Goal: Check status: Check status

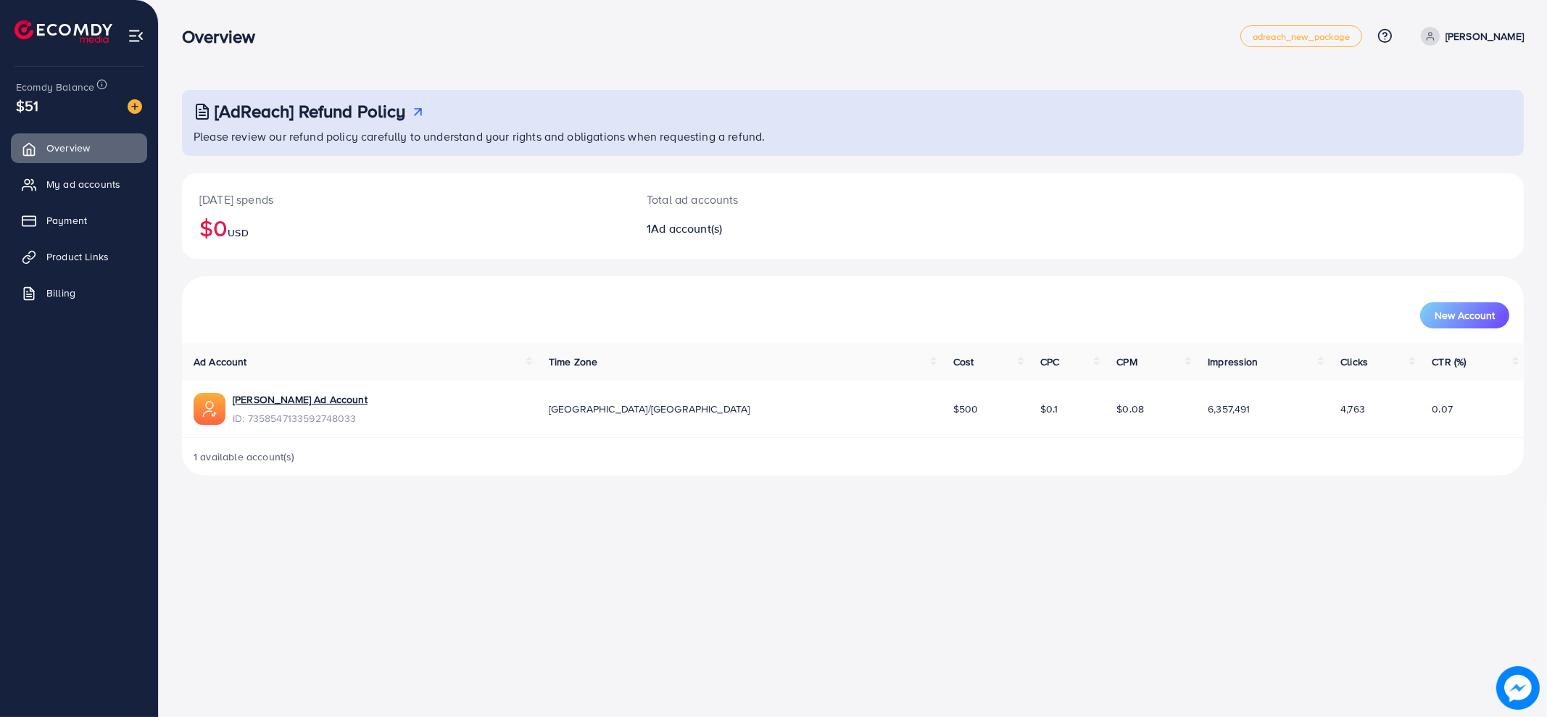
click at [319, 411] on span "ID: 7358547133592748033" at bounding box center [300, 418] width 135 height 15
click at [320, 400] on link "[PERSON_NAME] Ad Account" at bounding box center [300, 399] width 135 height 15
click at [59, 184] on span "My ad accounts" at bounding box center [87, 184] width 74 height 15
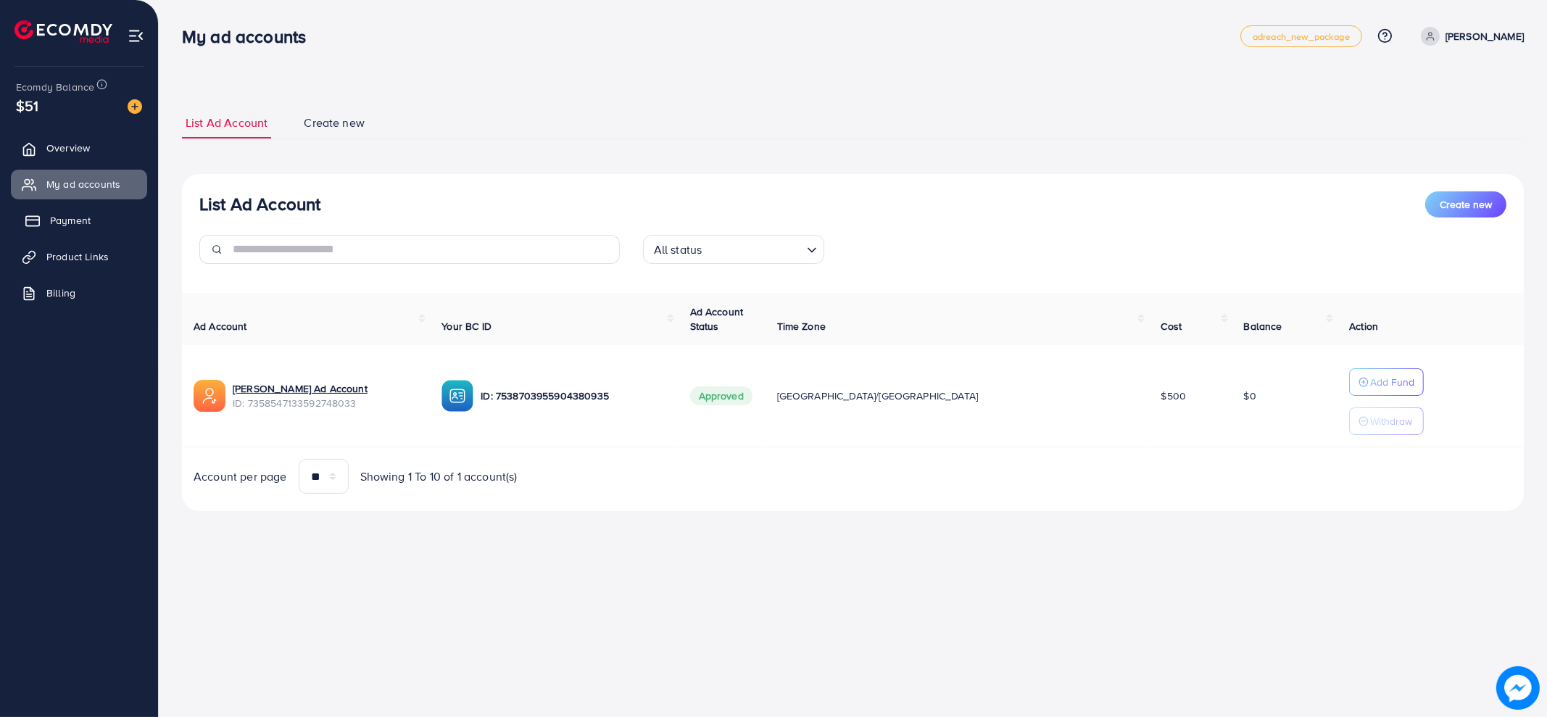
click at [51, 231] on link "Payment" at bounding box center [79, 220] width 136 height 29
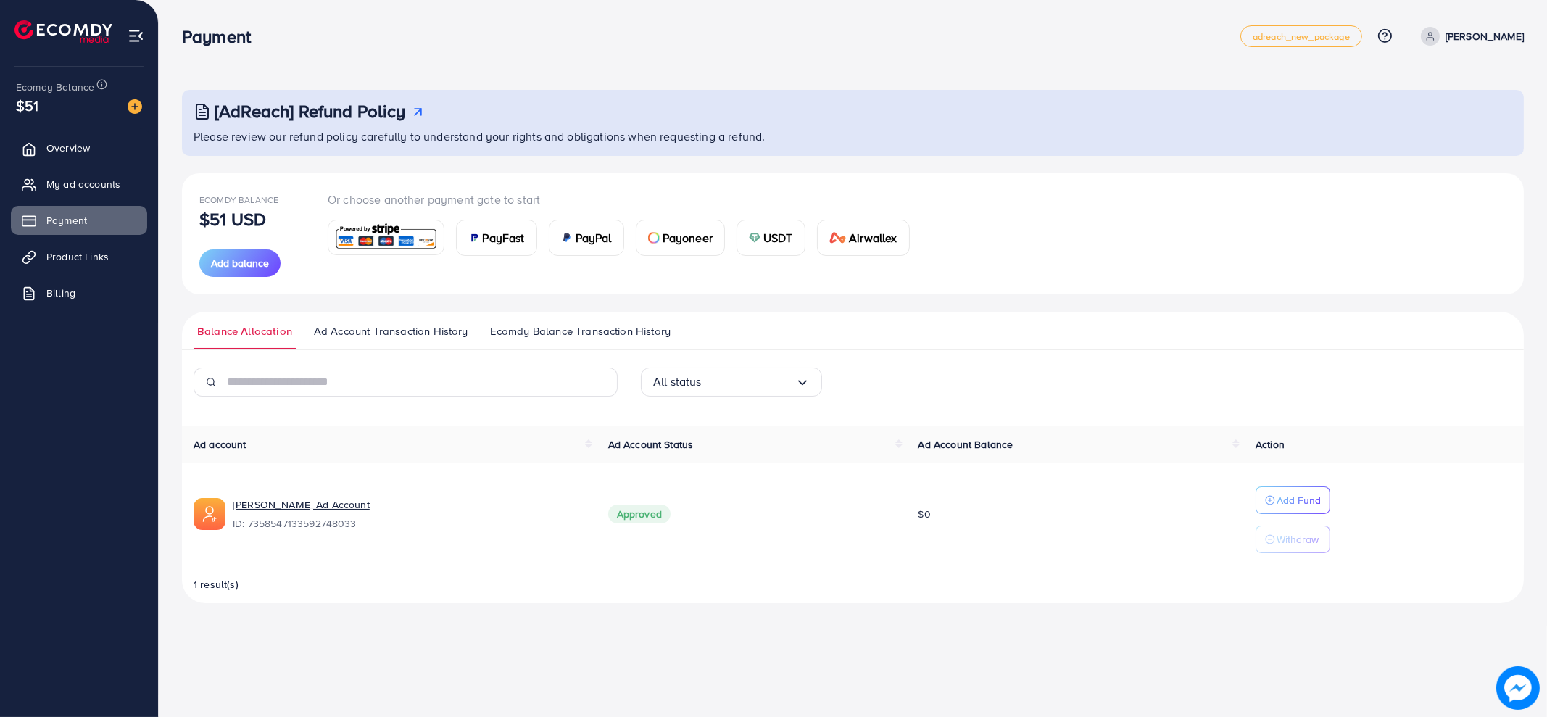
click at [428, 339] on link "Ad Account Transaction History" at bounding box center [391, 336] width 162 height 26
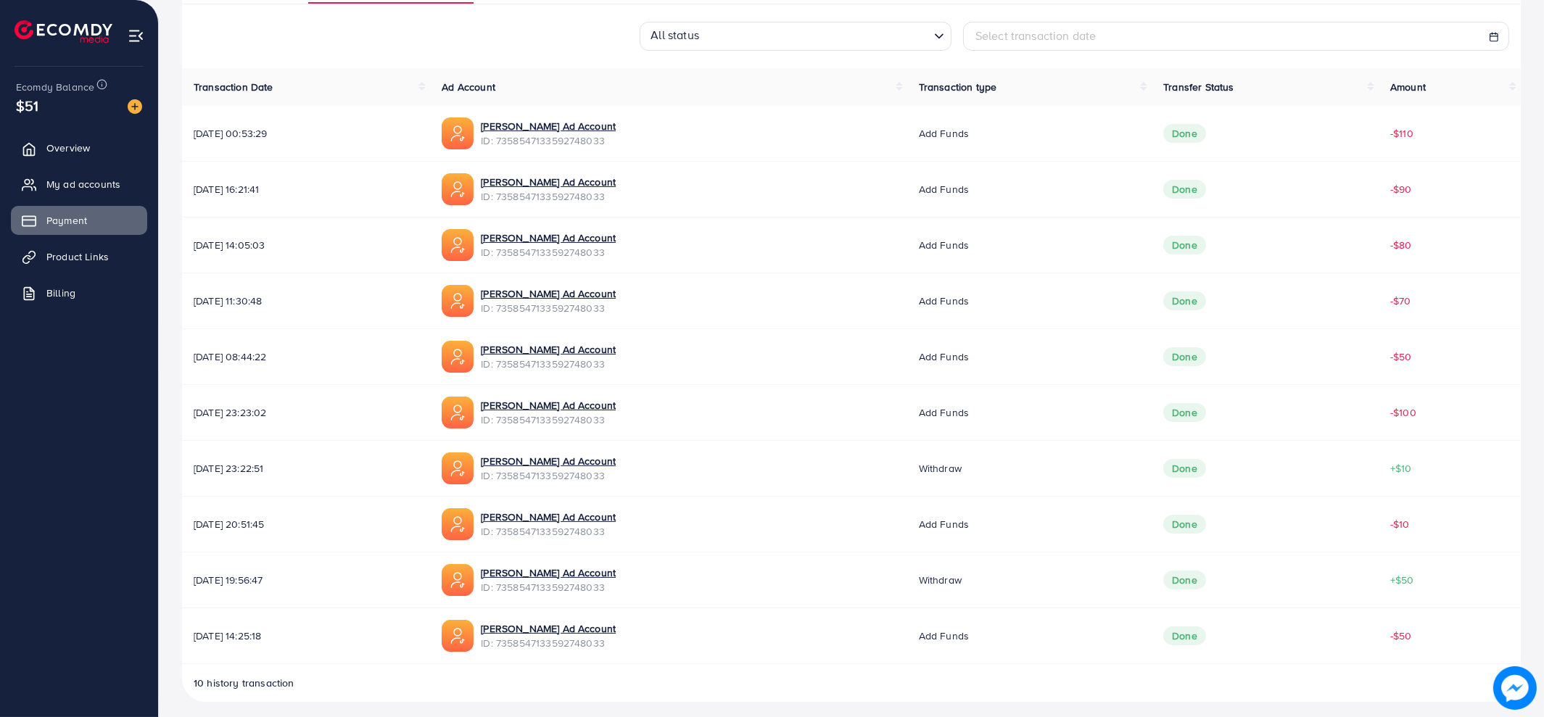
scroll to position [352, 0]
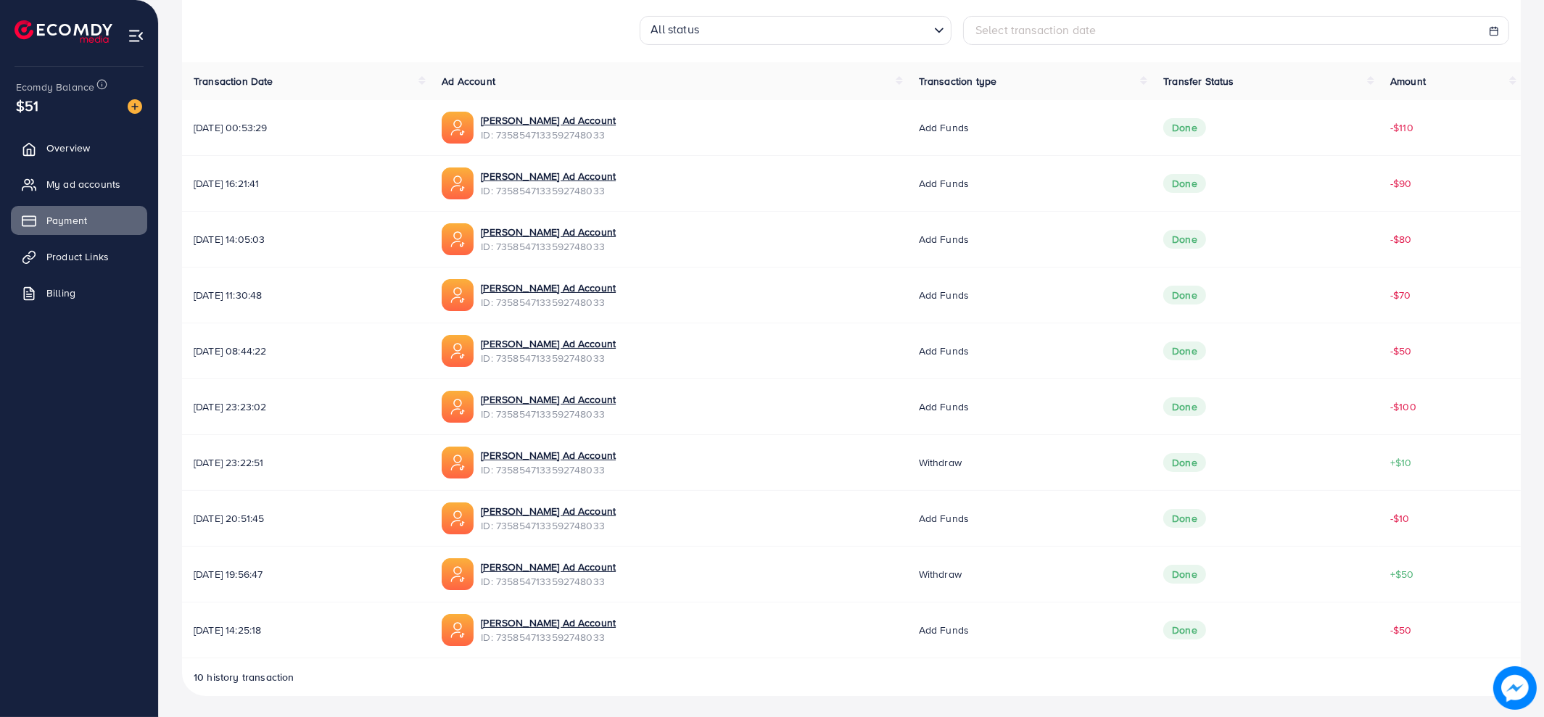
click at [1040, 108] on td "Add funds" at bounding box center [1029, 128] width 245 height 56
click at [969, 121] on span "Add funds" at bounding box center [944, 127] width 50 height 15
click at [218, 124] on span "[DATE] 00:53:29" at bounding box center [306, 127] width 225 height 15
click at [218, 123] on span "[DATE] 00:53:29" at bounding box center [306, 127] width 225 height 15
click at [218, 124] on span "[DATE] 00:53:29" at bounding box center [306, 127] width 225 height 15
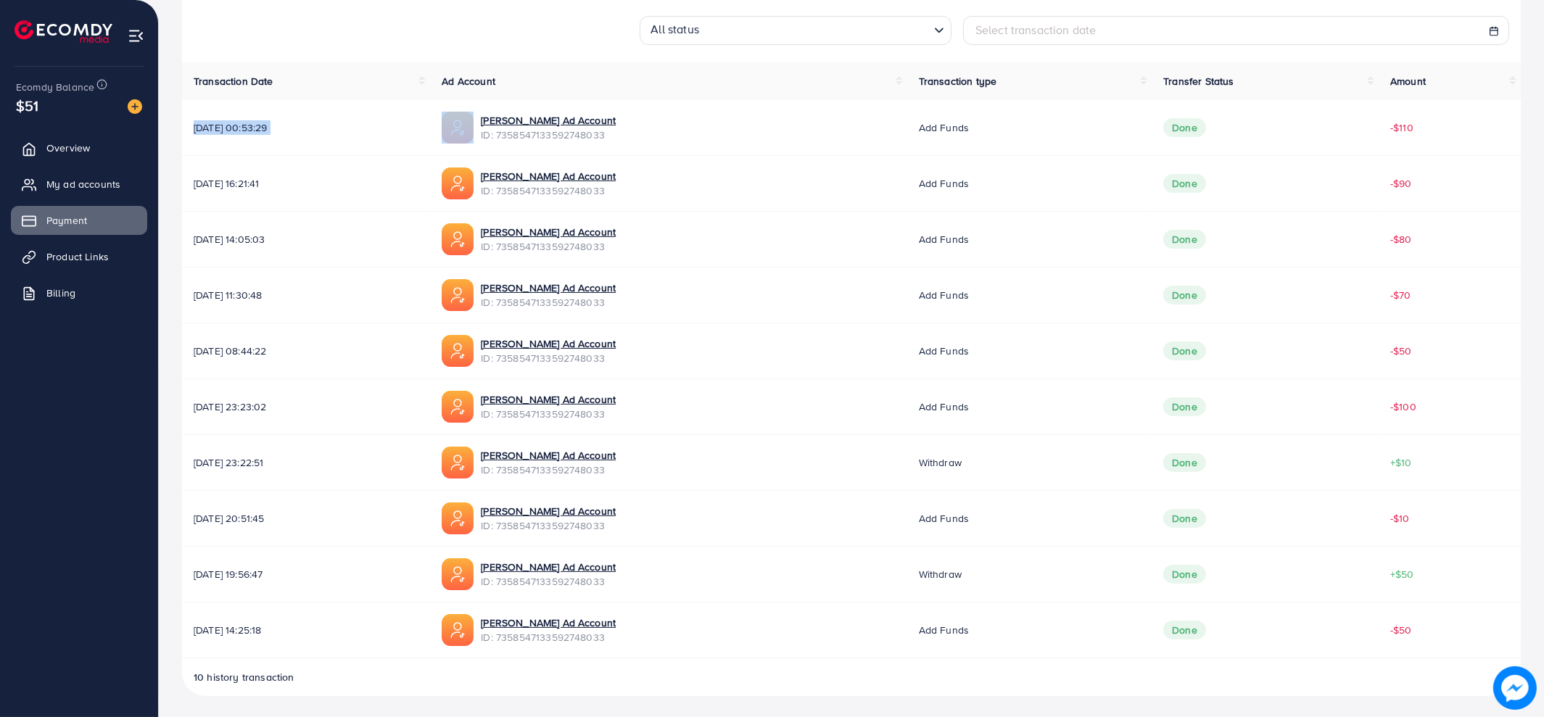
copy span "[DATE] 00:53:29"
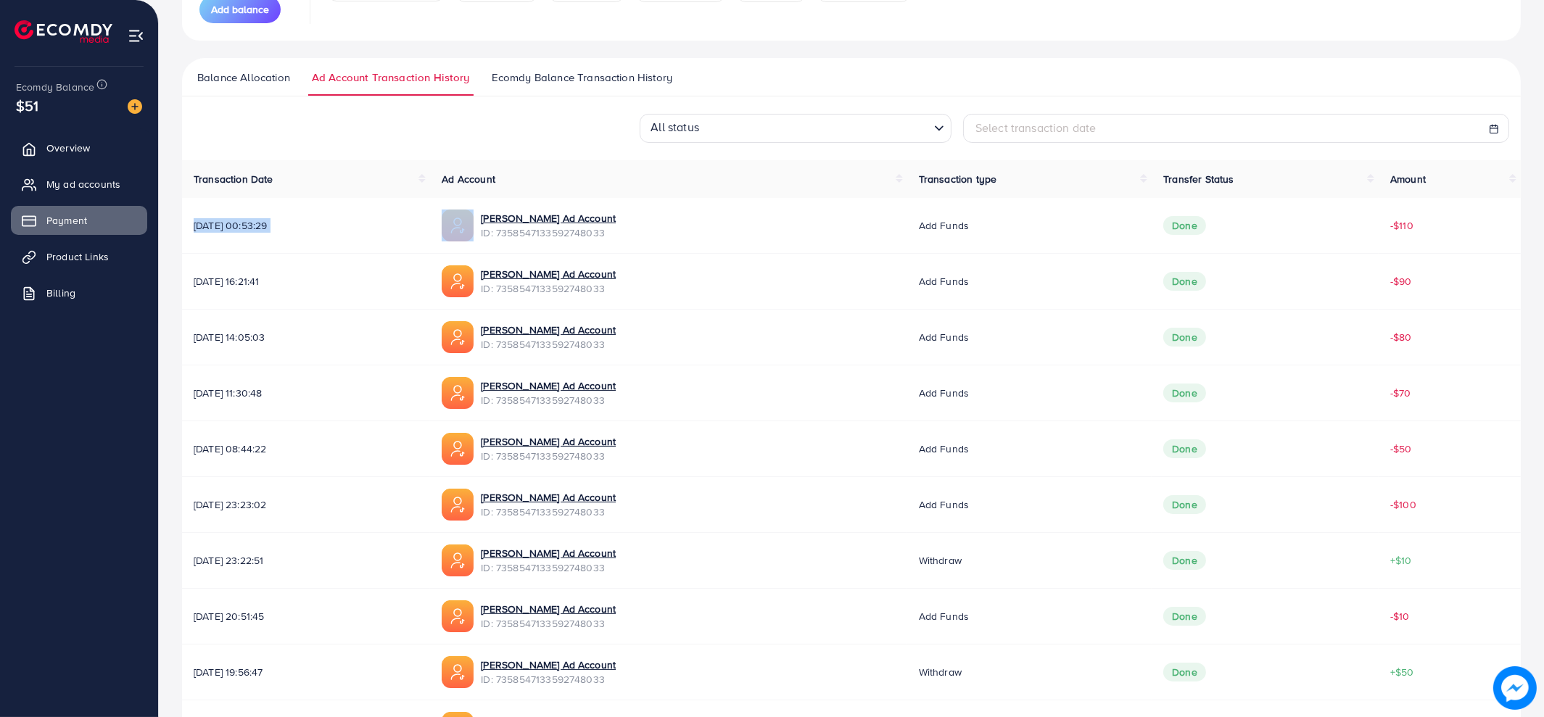
scroll to position [170, 0]
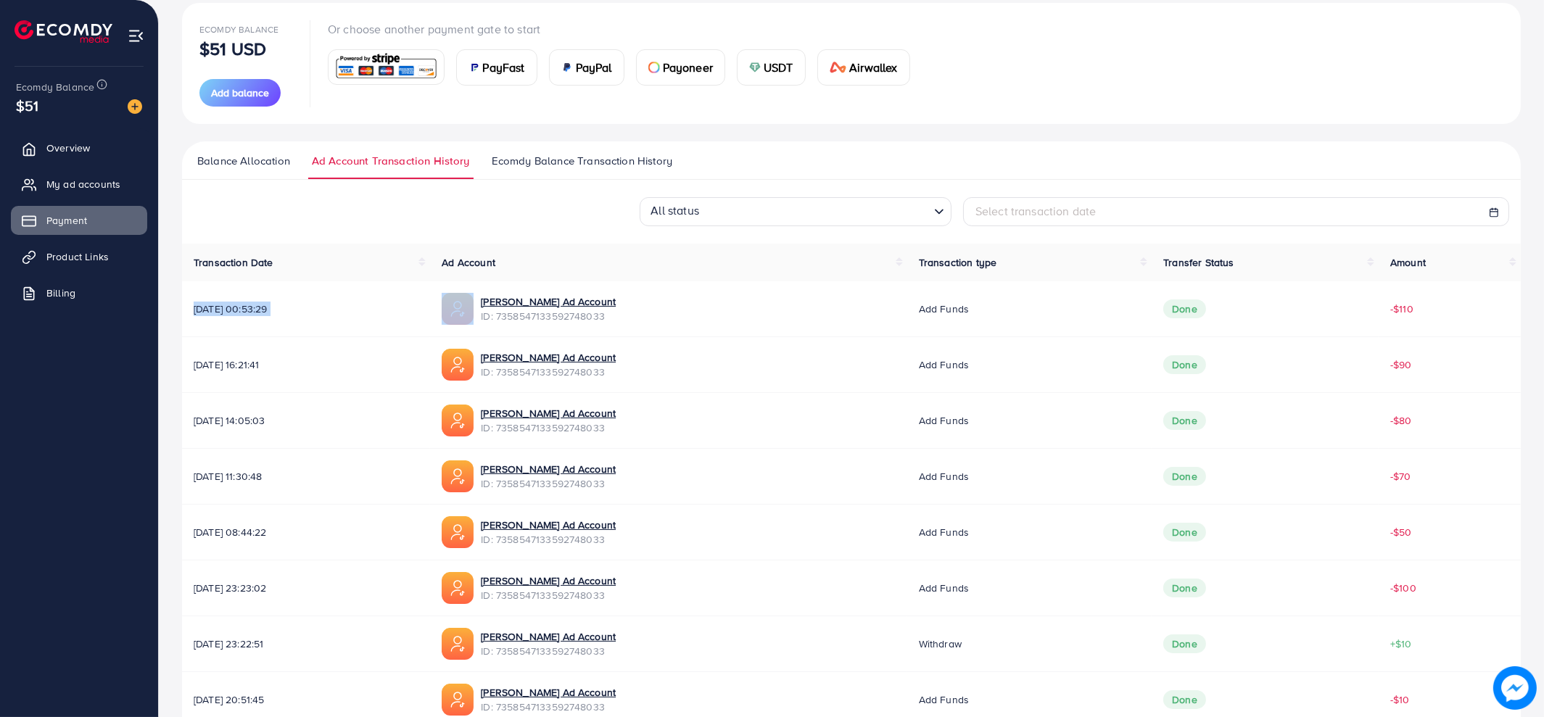
click at [576, 174] on link "Ecomdy Balance Transaction History" at bounding box center [582, 166] width 188 height 26
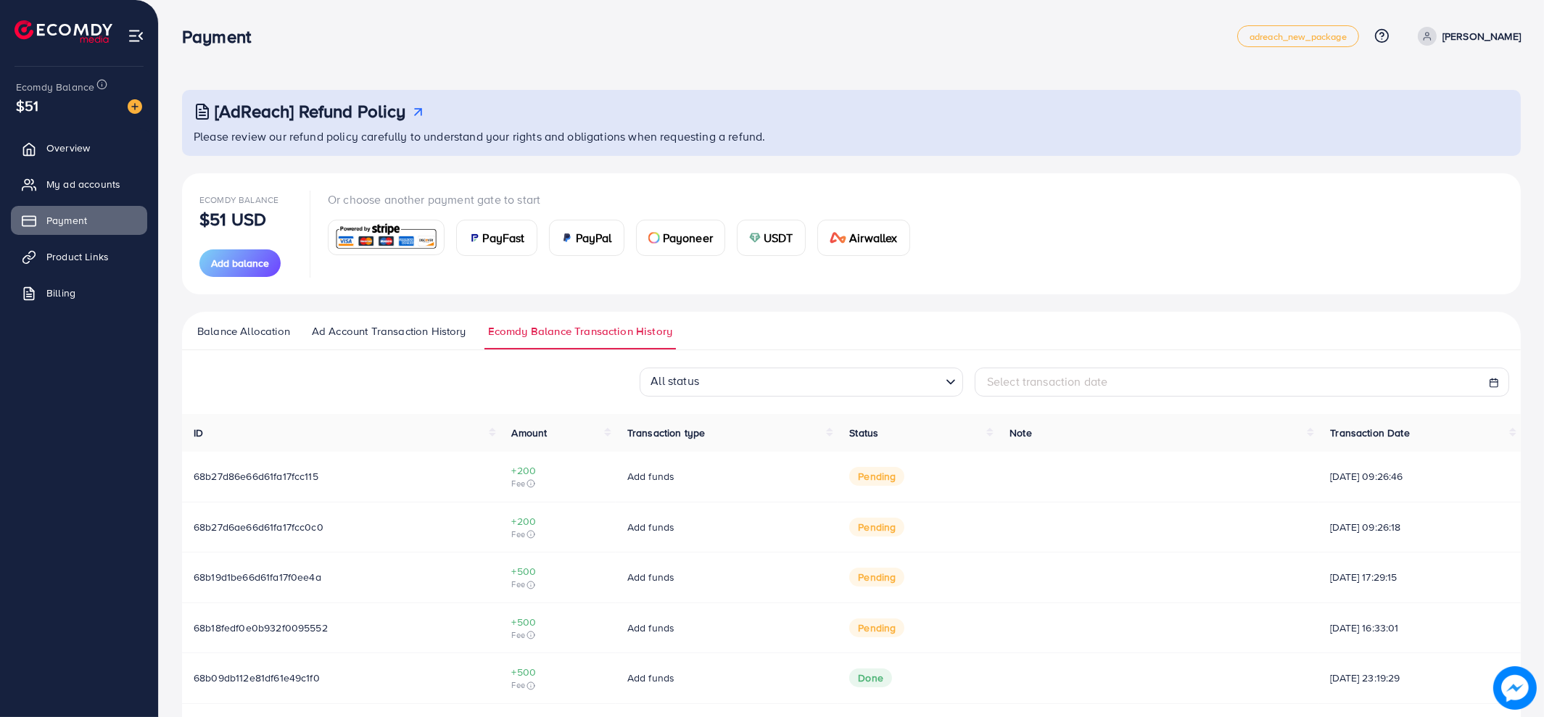
click at [402, 317] on ul "Balance Allocation Ad Account Transaction History Ecomdy Balance Transaction Hi…" at bounding box center [851, 331] width 1338 height 38
click at [400, 327] on span "Ad Account Transaction History" at bounding box center [389, 331] width 154 height 16
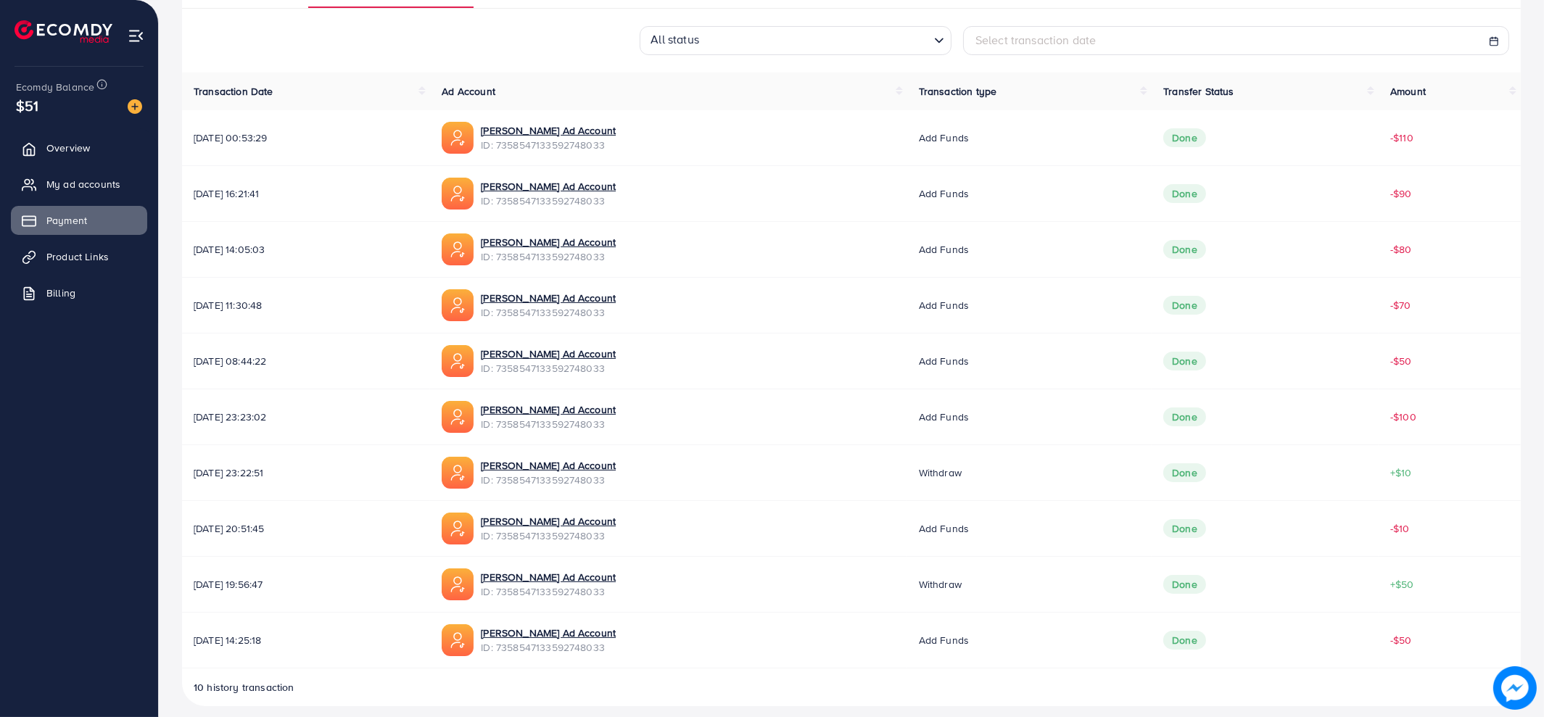
scroll to position [352, 0]
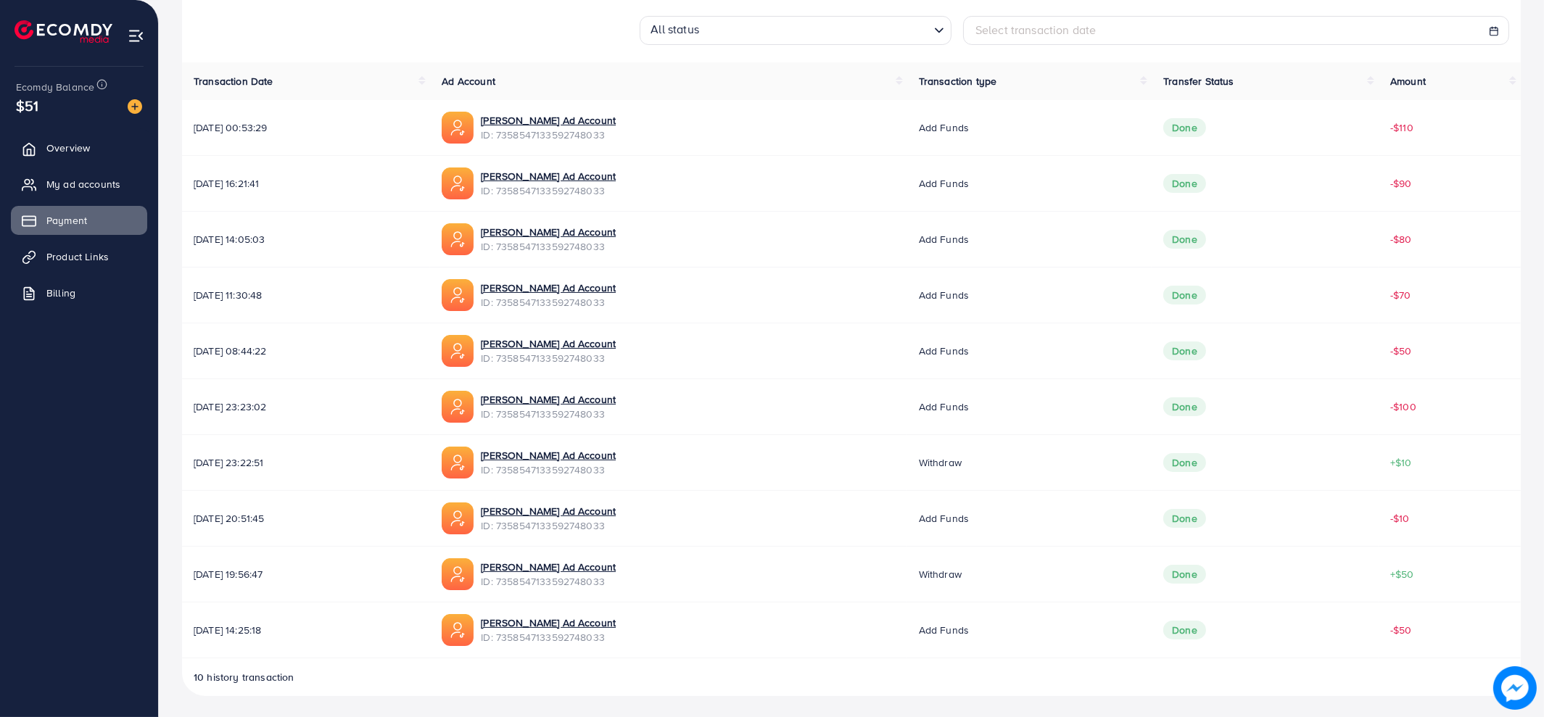
click at [276, 122] on span "[DATE] 00:53:29" at bounding box center [306, 127] width 225 height 15
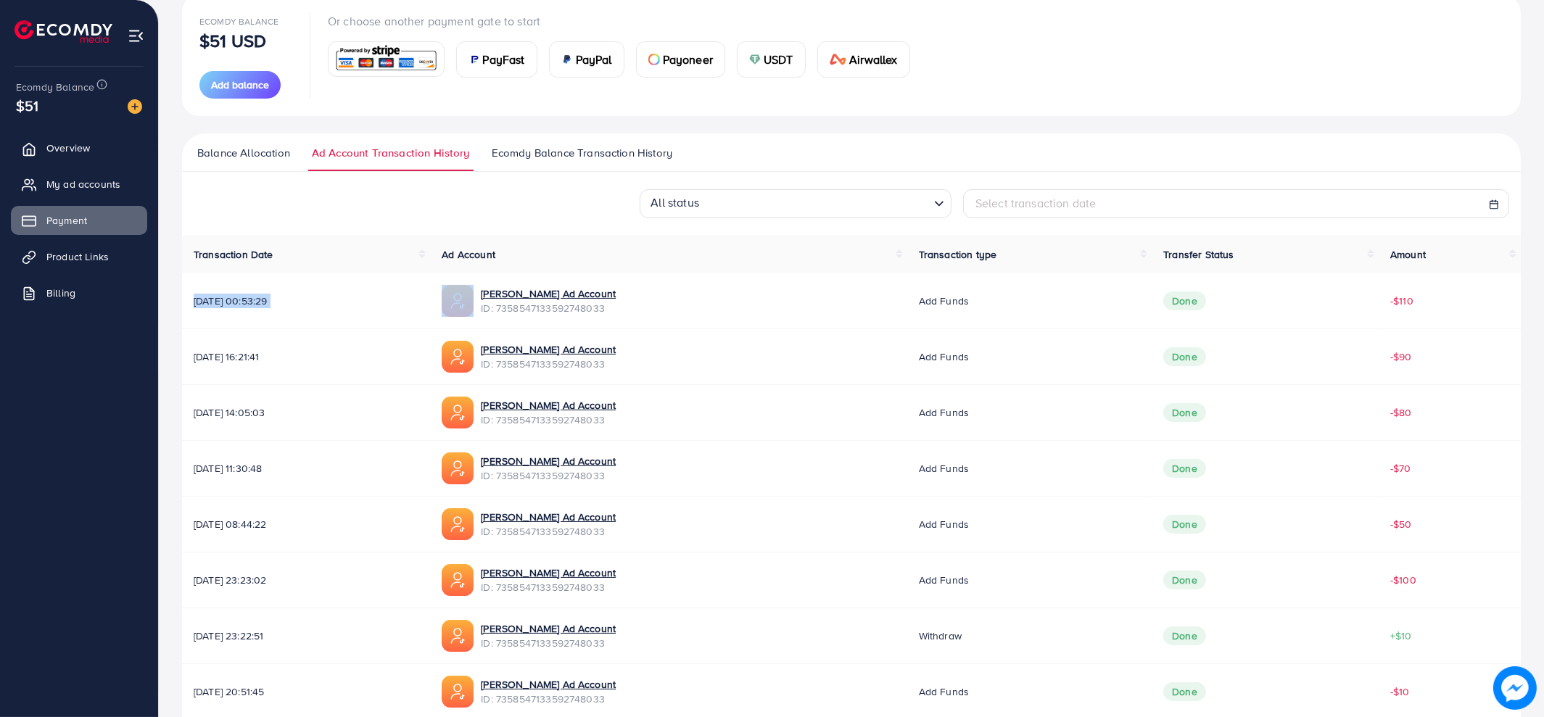
scroll to position [170, 0]
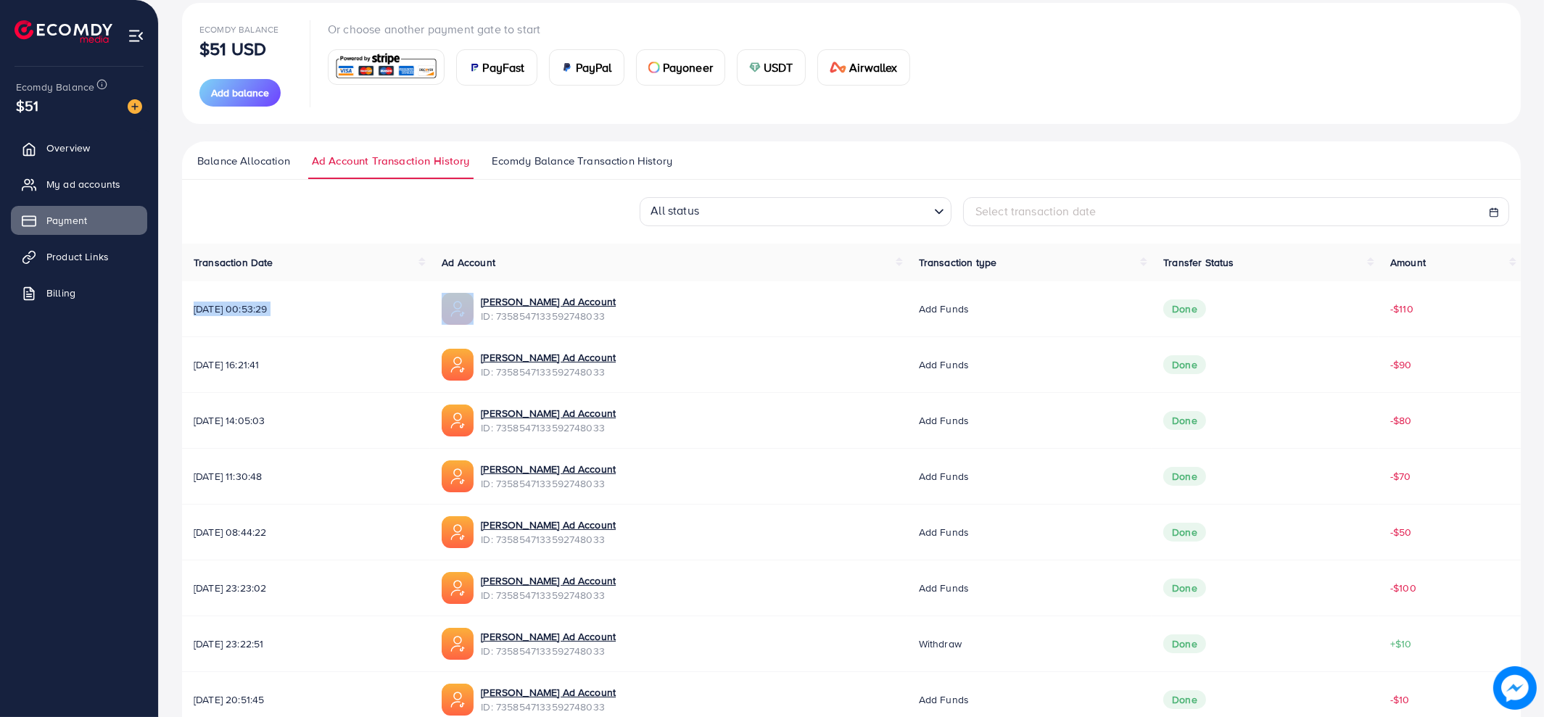
click at [257, 164] on span "Balance Allocation" at bounding box center [243, 161] width 93 height 16
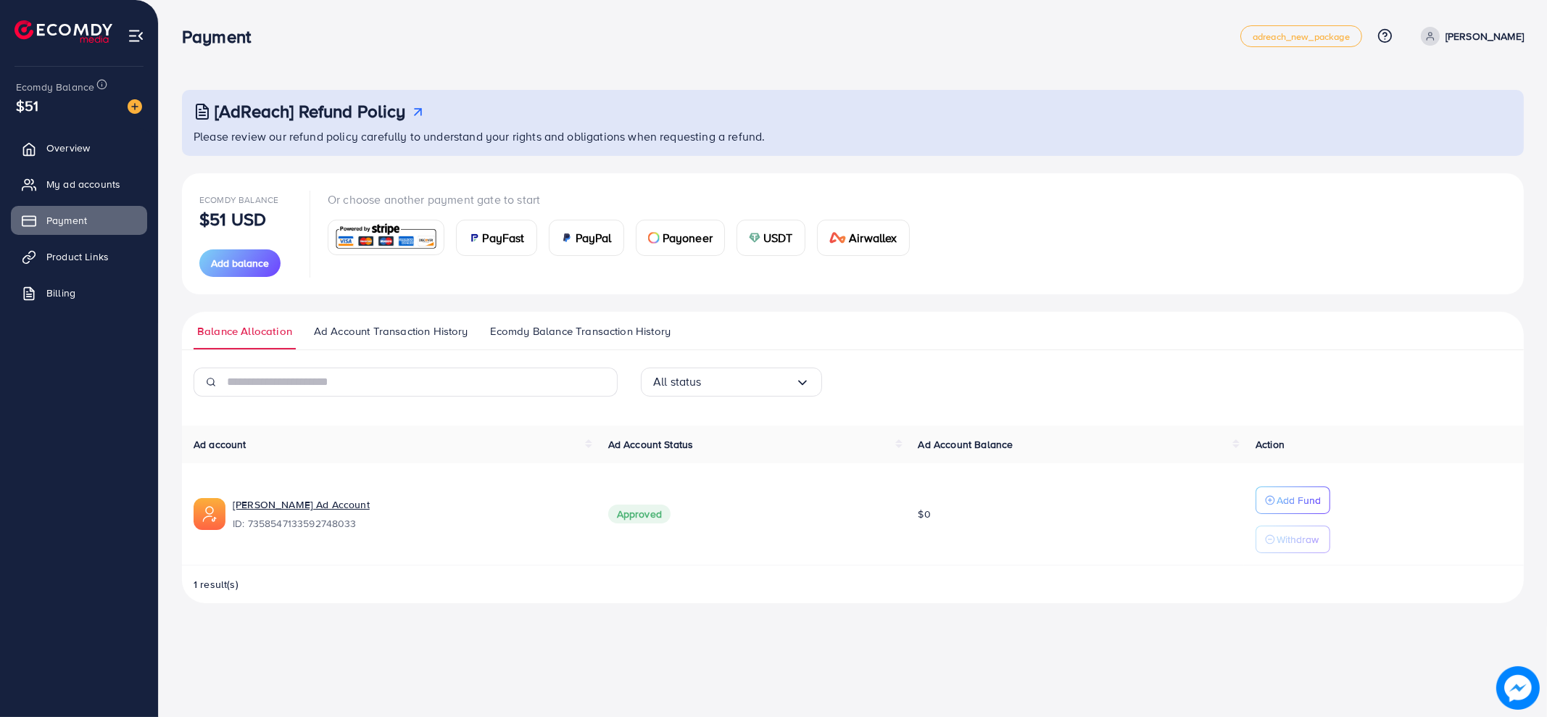
click at [531, 340] on link "Ecomdy Balance Transaction History" at bounding box center [581, 336] width 188 height 26
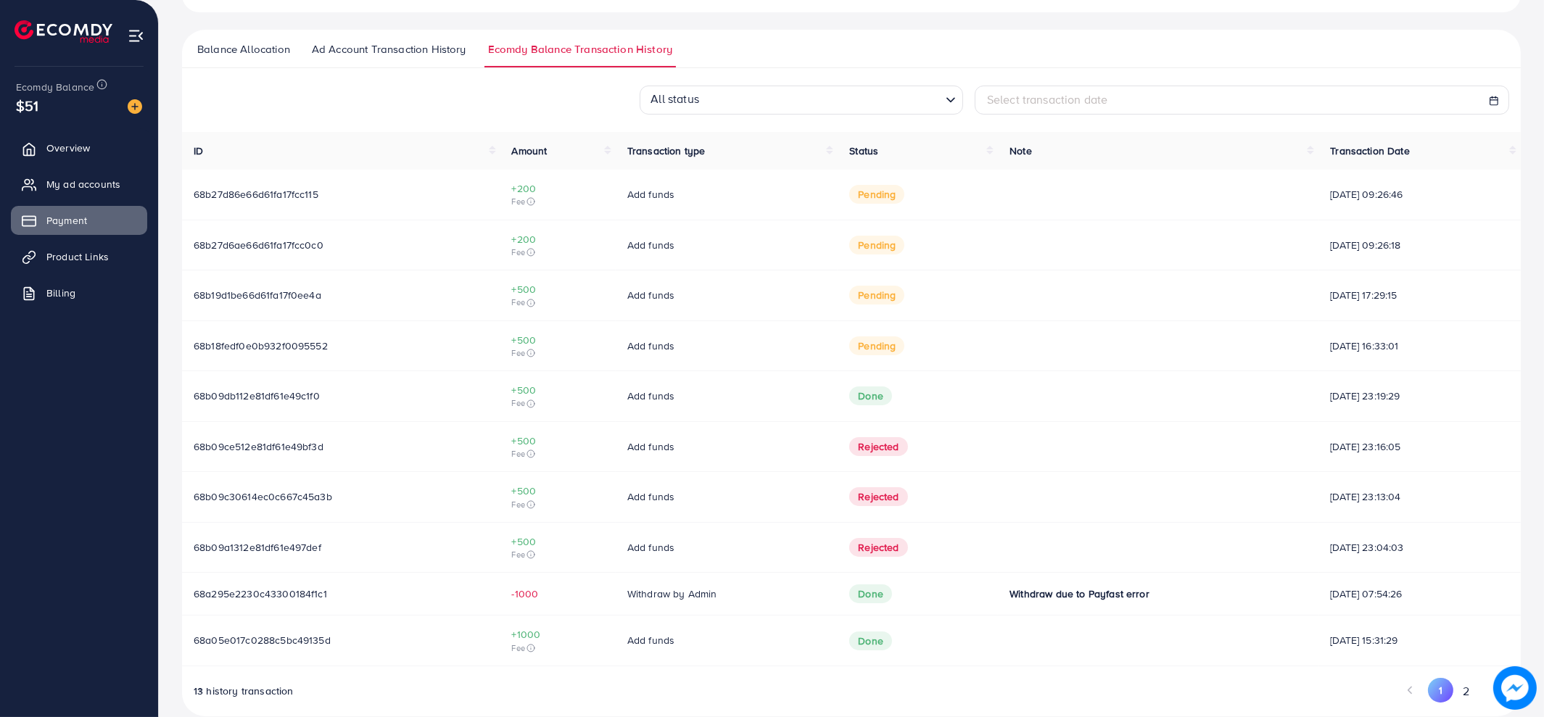
scroll to position [302, 0]
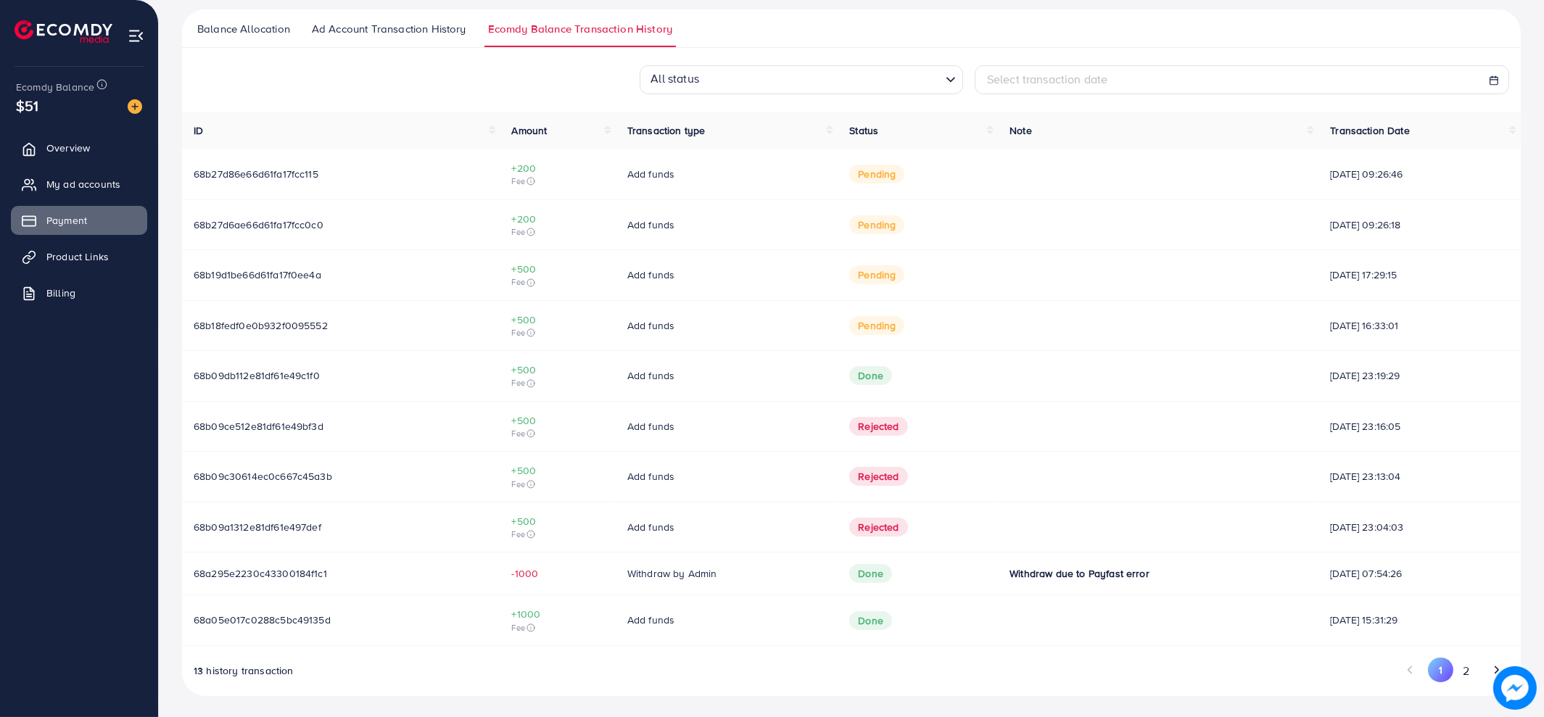
click at [277, 520] on span "68b09a1312e81df61e497def" at bounding box center [258, 527] width 128 height 15
copy span "68b09a1312e81df61e497def"
click at [268, 498] on div at bounding box center [268, 498] width 0 height 0
click at [276, 516] on td "68b09a1312e81df61e497def" at bounding box center [341, 527] width 318 height 51
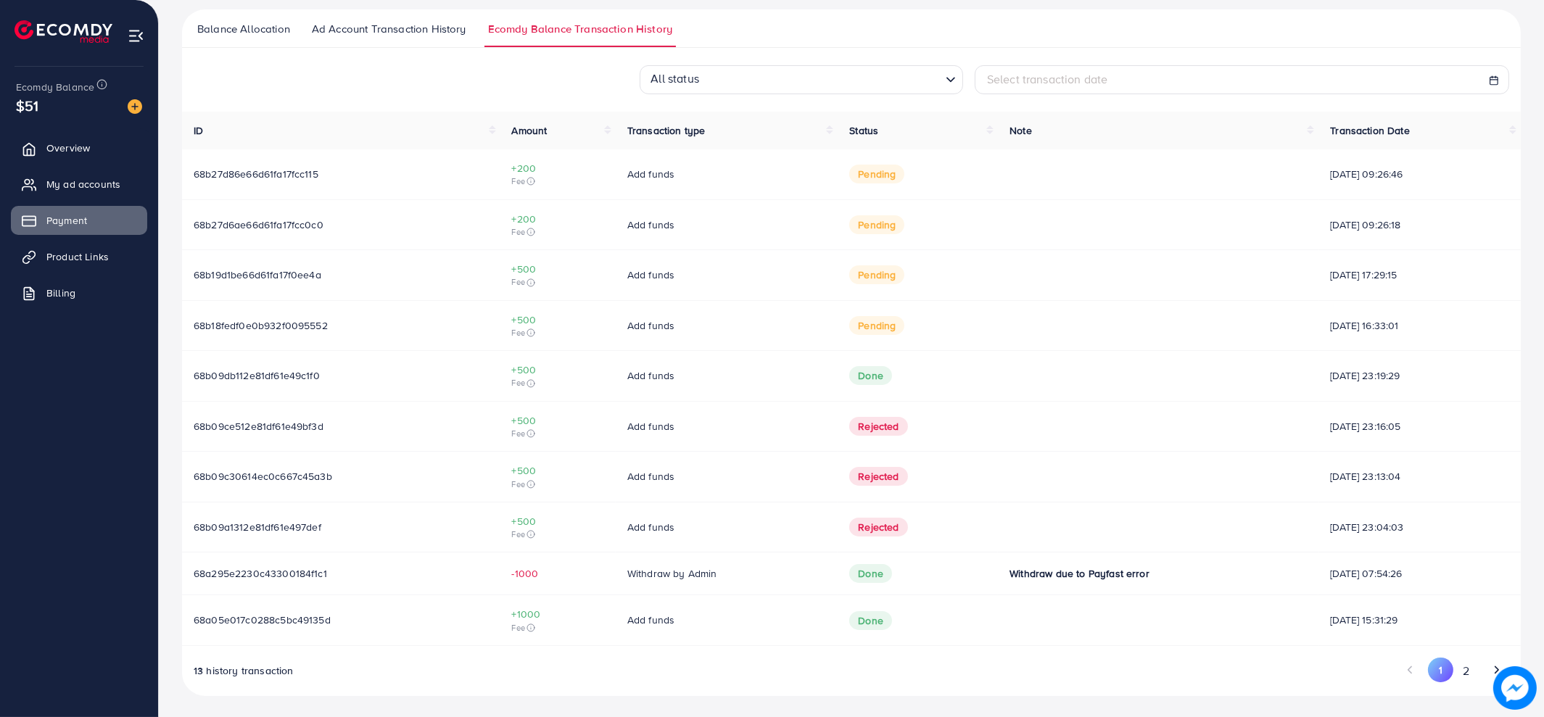
click at [267, 498] on div at bounding box center [267, 498] width 0 height 0
click at [702, 89] on div "All status" at bounding box center [793, 78] width 297 height 24
click at [702, 90] on input "Search for option" at bounding box center [793, 80] width 294 height 22
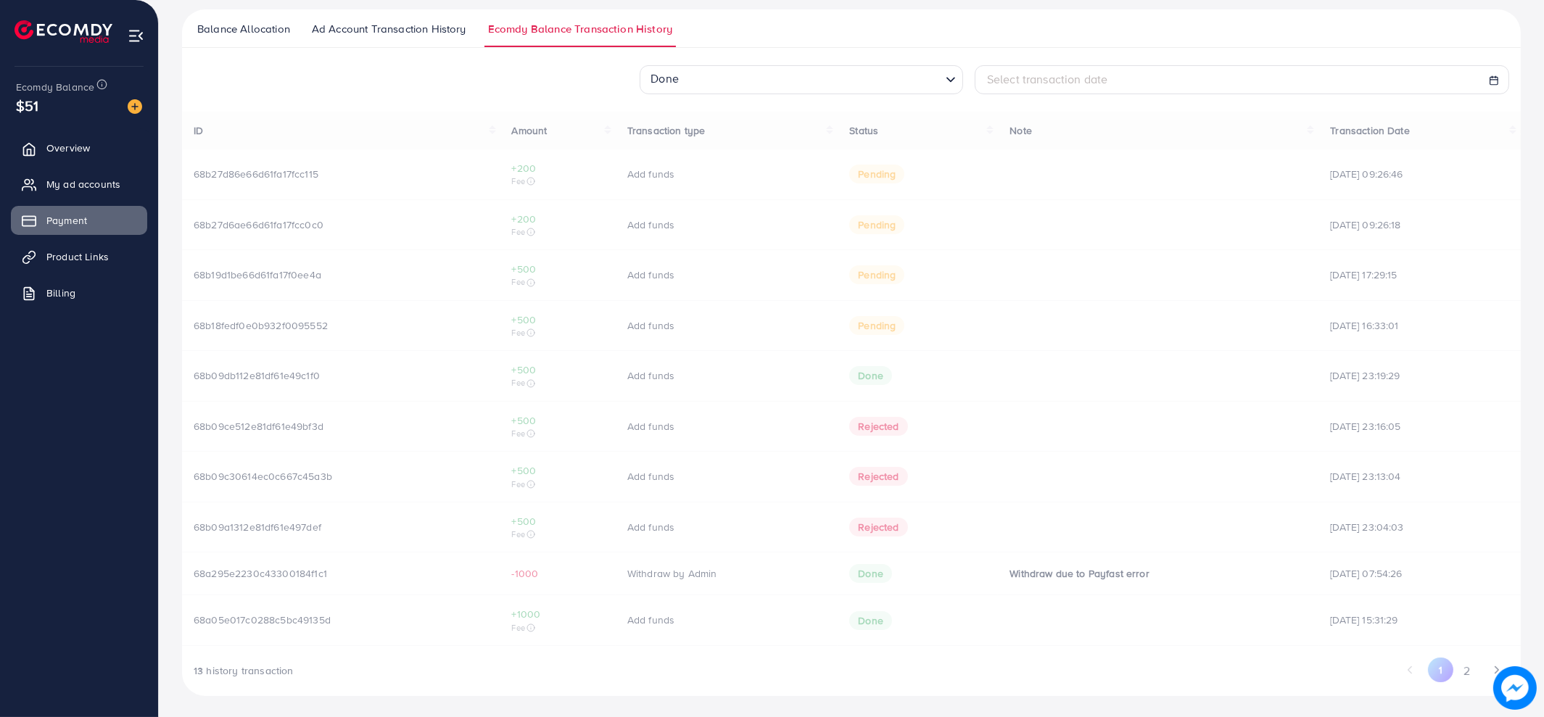
click at [699, 150] on div "Done Loading... All status Done Pending Rejected Select transaction date ID Amo…" at bounding box center [851, 380] width 1338 height 631
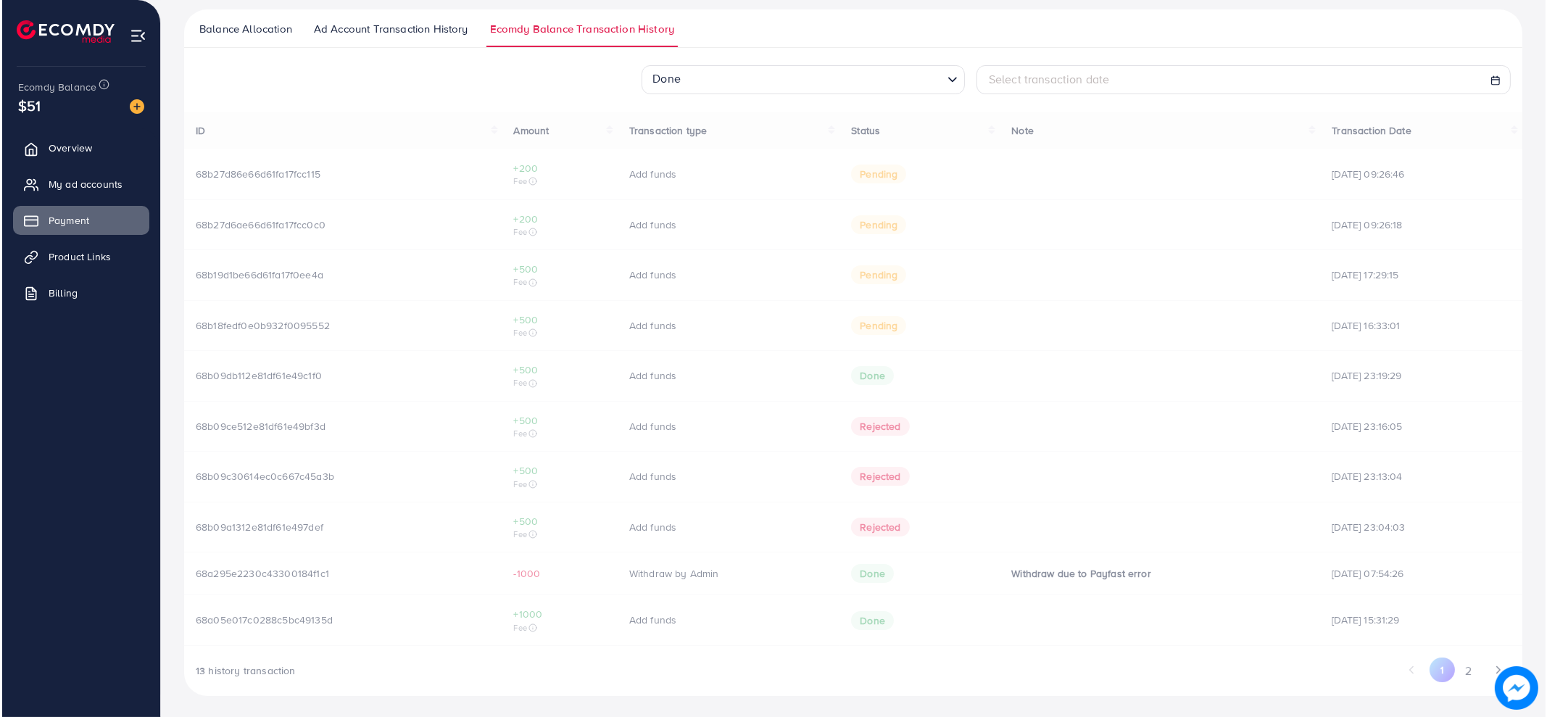
scroll to position [0, 0]
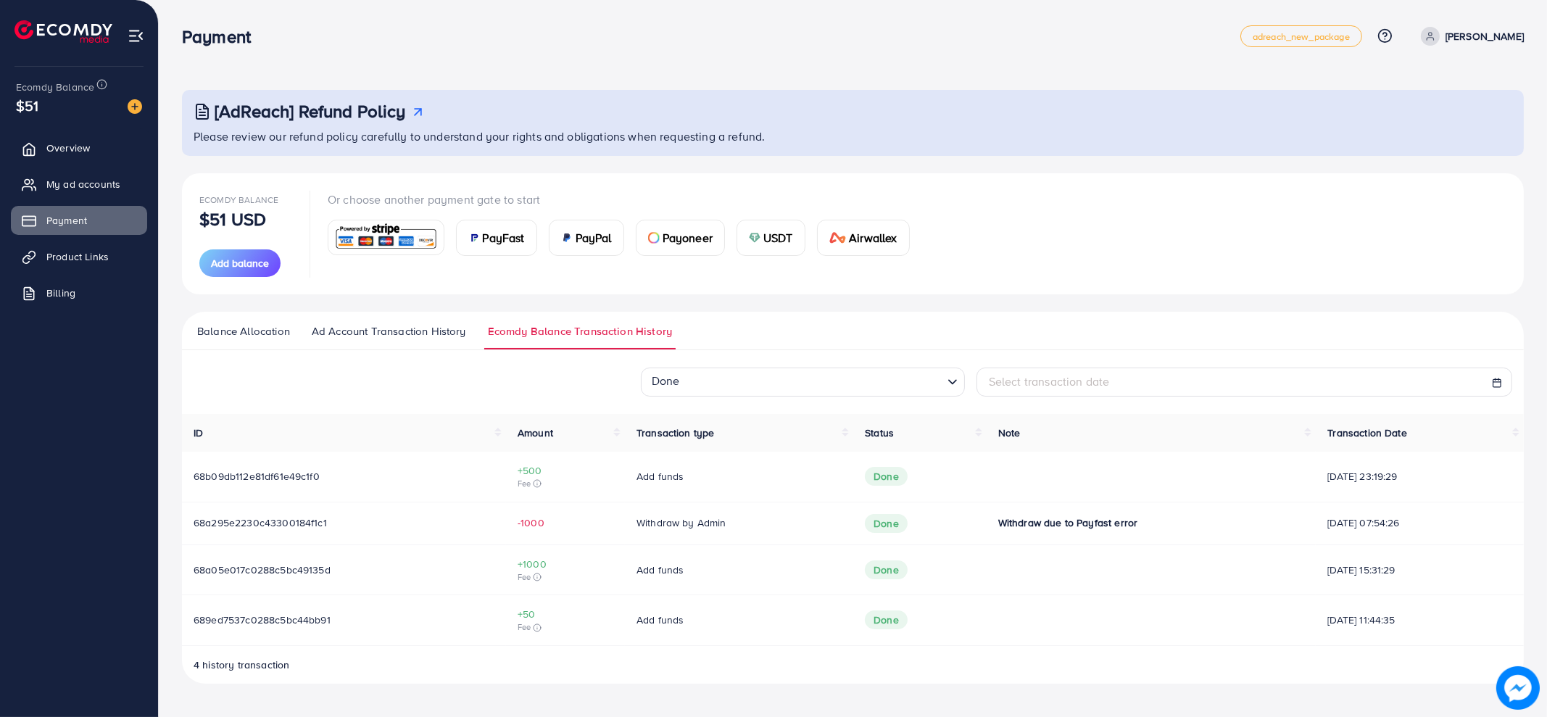
click at [263, 479] on span "68b09db112e81df61e49c1f0" at bounding box center [257, 476] width 126 height 15
click at [533, 482] on icon at bounding box center [537, 483] width 9 height 9
click at [273, 476] on span "68b09db112e81df61e49c1f0" at bounding box center [257, 476] width 126 height 15
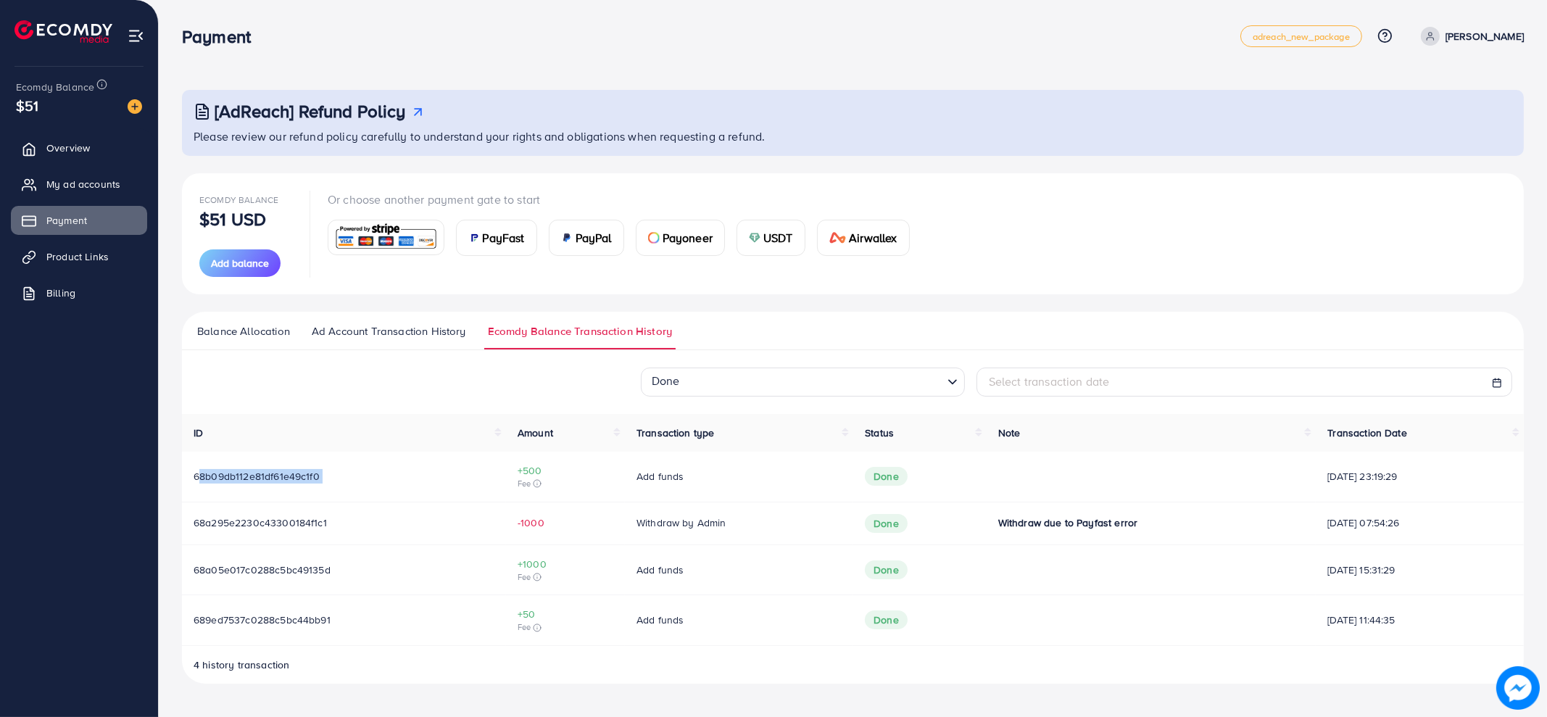
copy span "68b09db112e81df61e49c1f0"
click at [267, 621] on span "689ed7537c0288c5bc44bb91" at bounding box center [262, 620] width 137 height 15
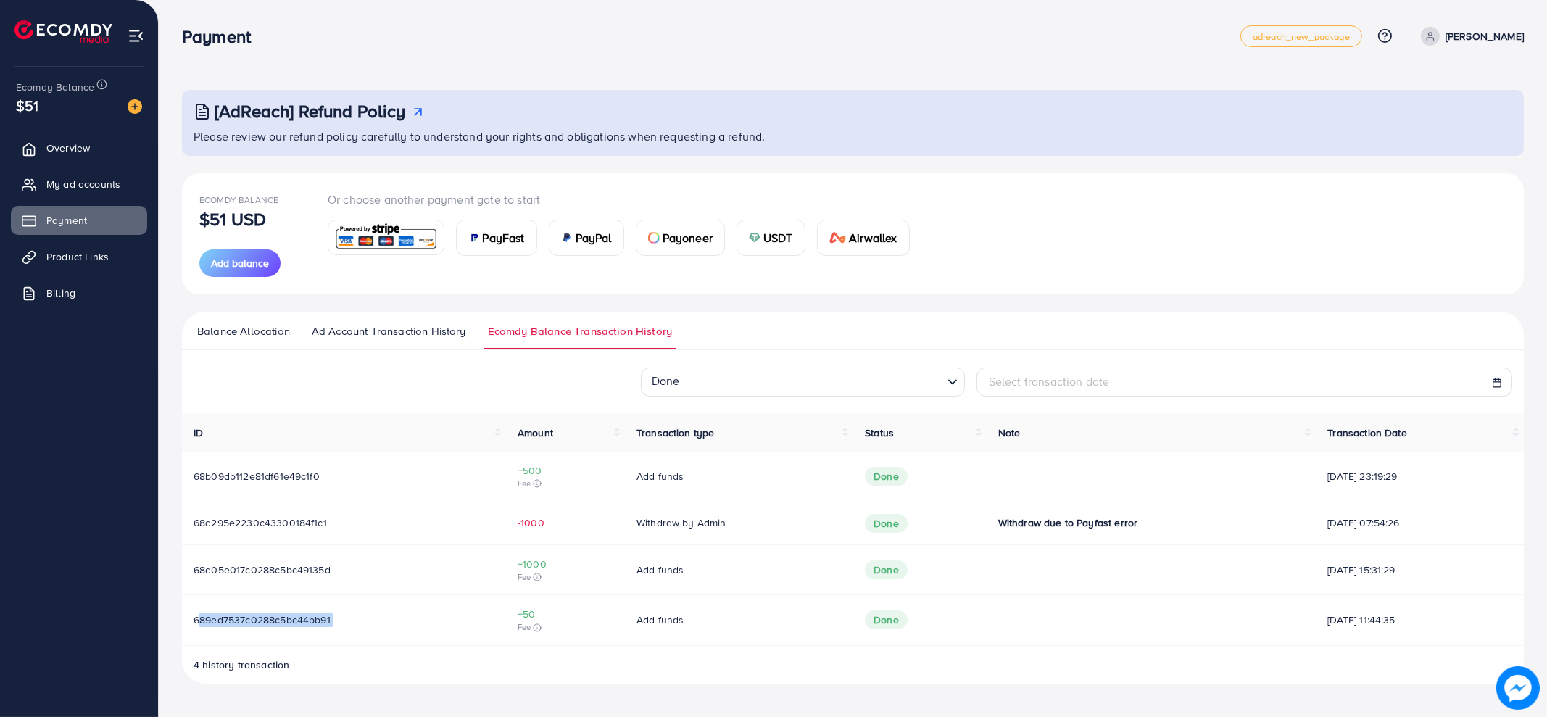
click at [267, 621] on span "689ed7537c0288c5bc44bb91" at bounding box center [262, 620] width 137 height 15
click at [319, 621] on span "689ed7537c0288c5bc44bb91" at bounding box center [262, 620] width 137 height 15
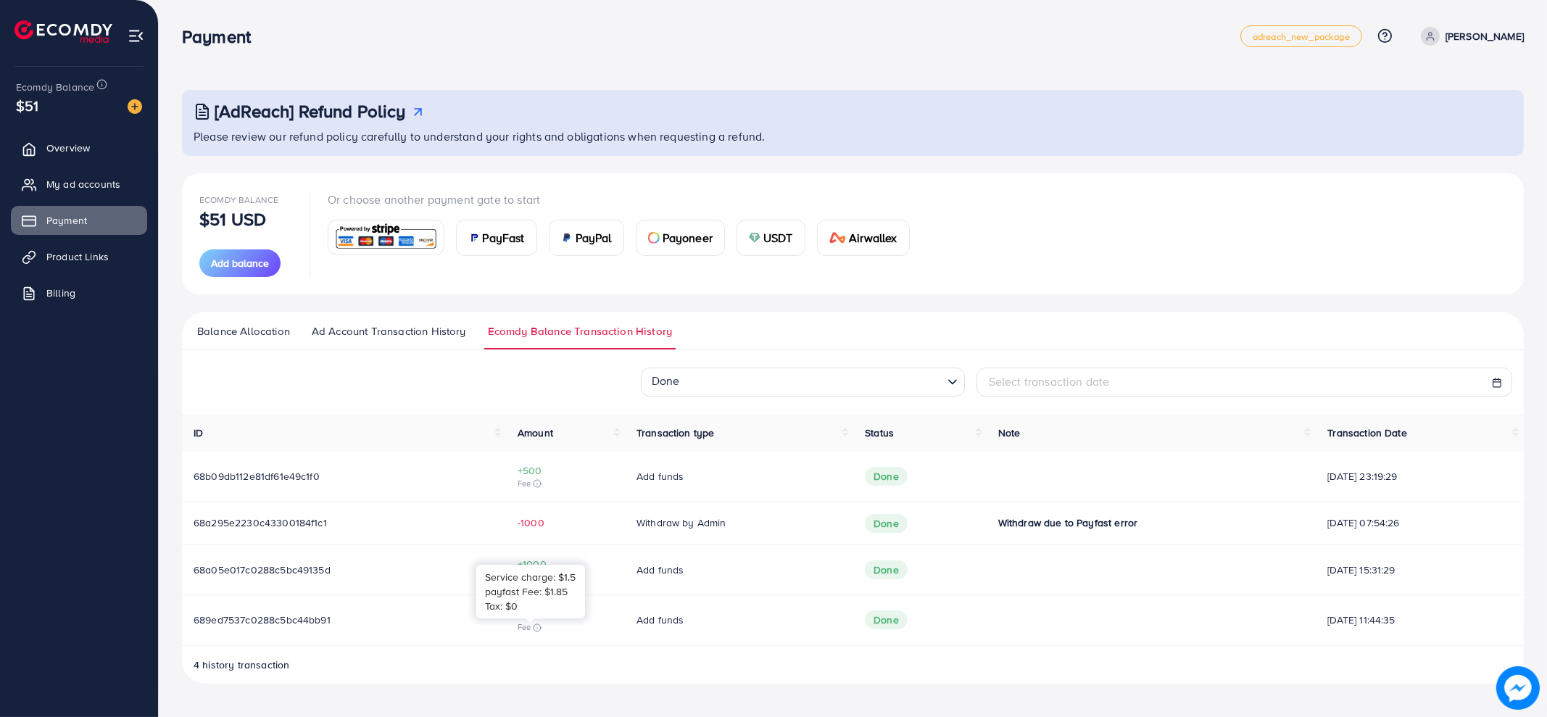
click at [533, 628] on icon at bounding box center [537, 628] width 9 height 9
click at [537, 629] on line at bounding box center [537, 628] width 0 height 1
click at [713, 388] on input "Search for option" at bounding box center [794, 382] width 294 height 22
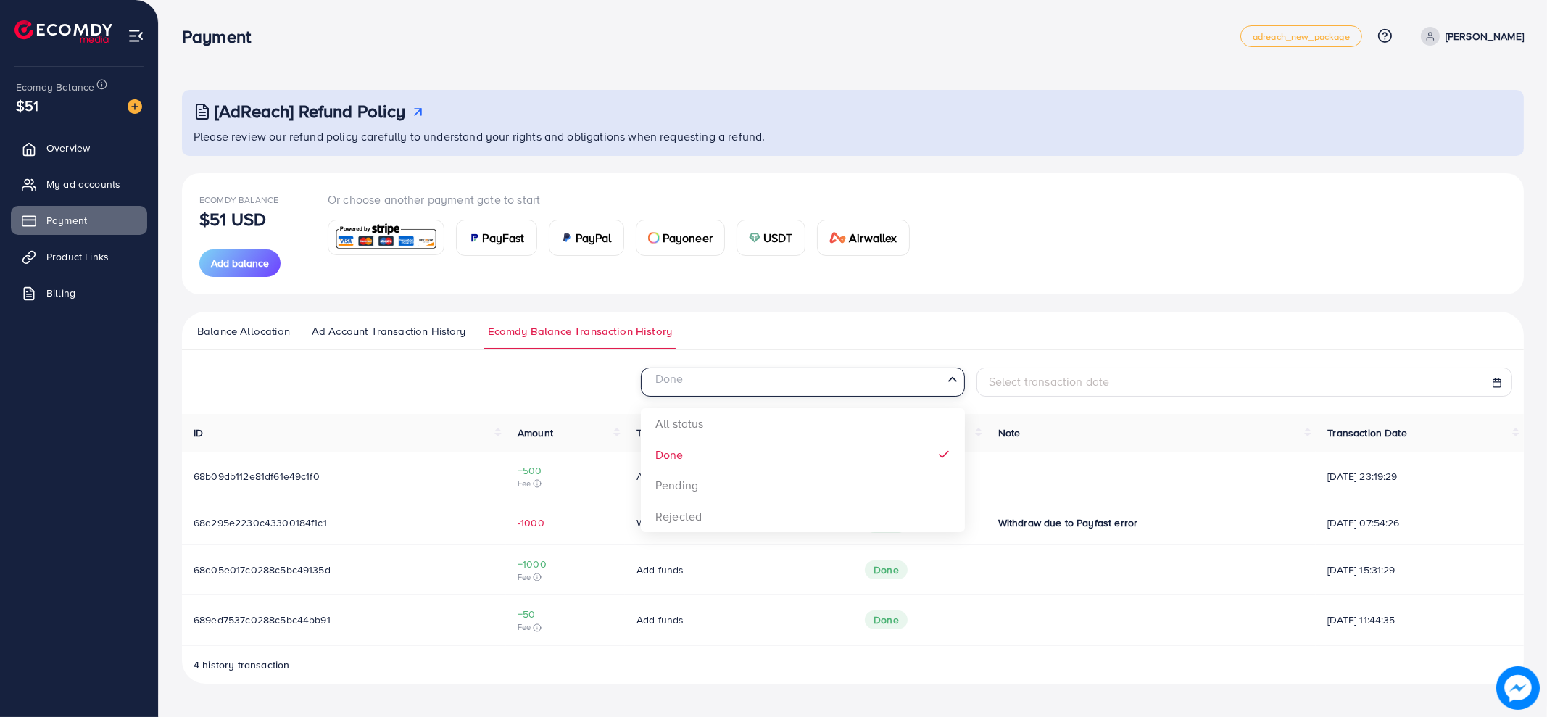
click at [713, 388] on input "Search for option" at bounding box center [794, 382] width 294 height 22
click at [283, 414] on th "ID" at bounding box center [344, 433] width 324 height 38
click at [1322, 485] on td "[DATE] 23:19:29" at bounding box center [1420, 477] width 208 height 50
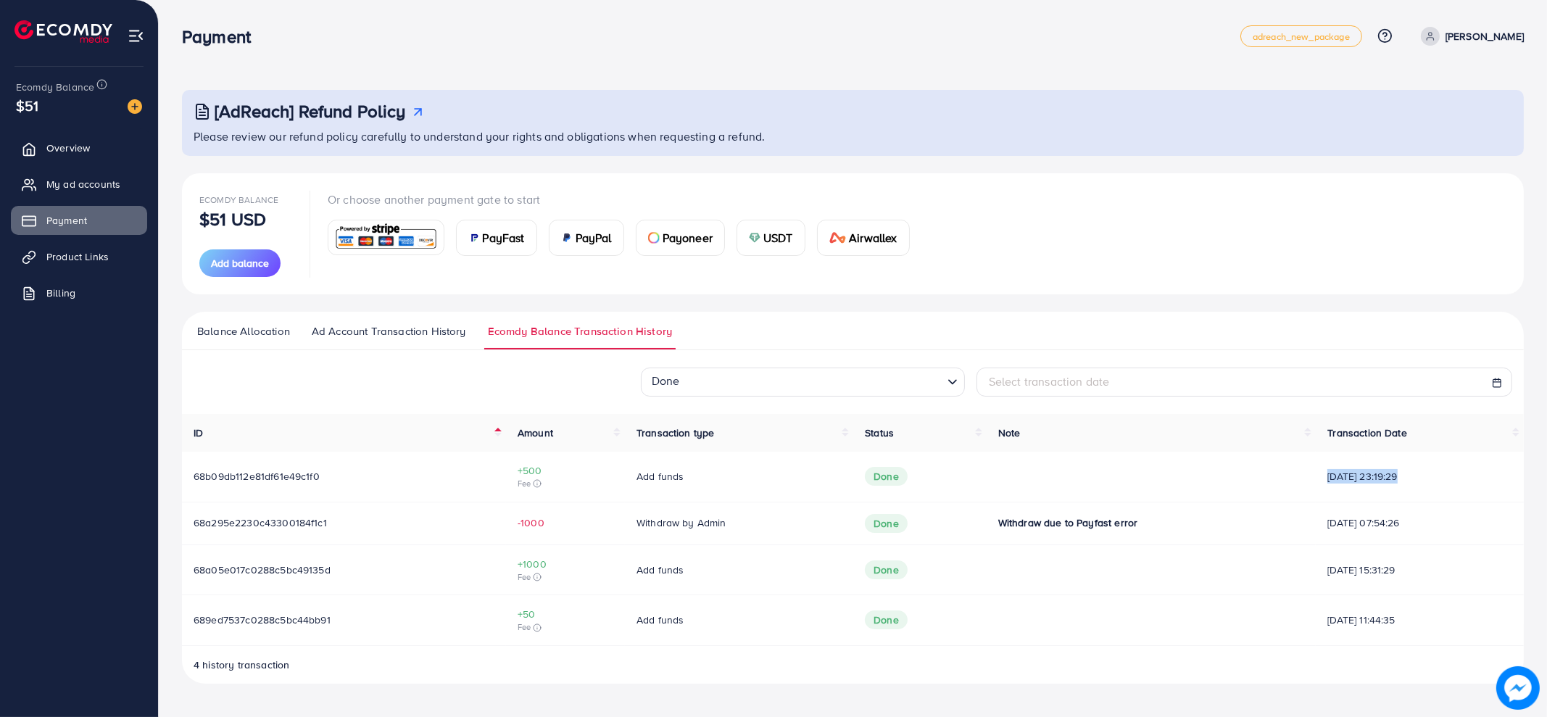
copy tbody "[DATE] 23:19:29"
click at [1351, 627] on td "[DATE] 11:44:35" at bounding box center [1420, 620] width 208 height 51
copy div "[DATE] 11:44:35"
